Goal: Transaction & Acquisition: Purchase product/service

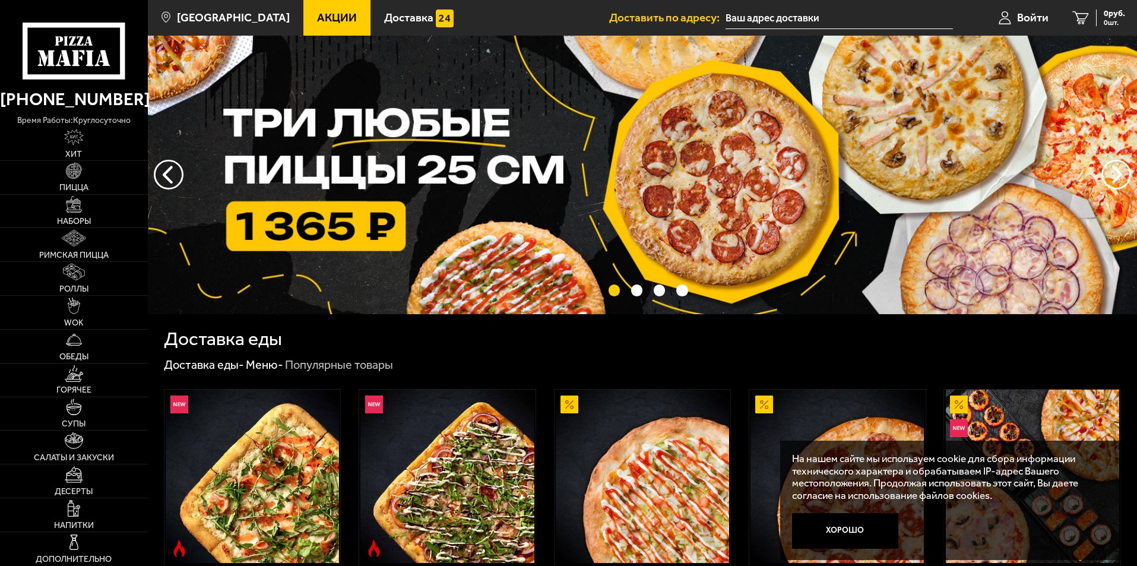
click at [79, 41] on use at bounding box center [80, 41] width 7 height 10
